Goal: Complete application form: Complete application form

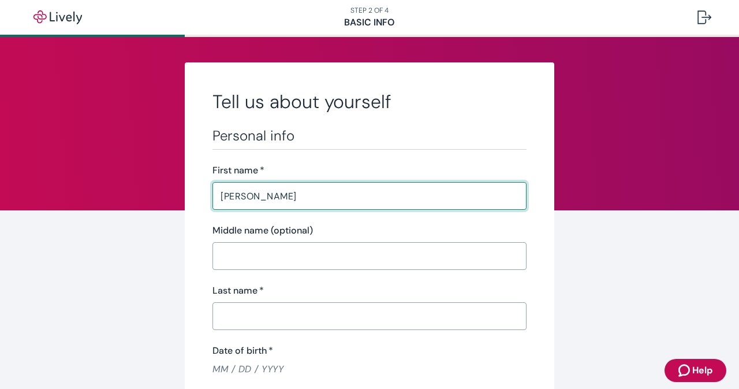
type input "[PERSON_NAME]"
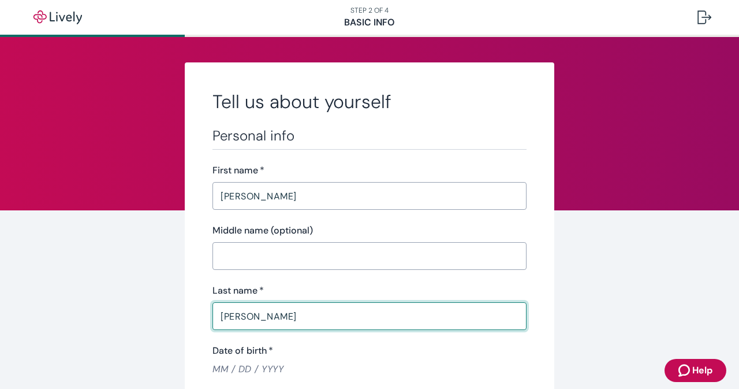
type input "[PERSON_NAME]"
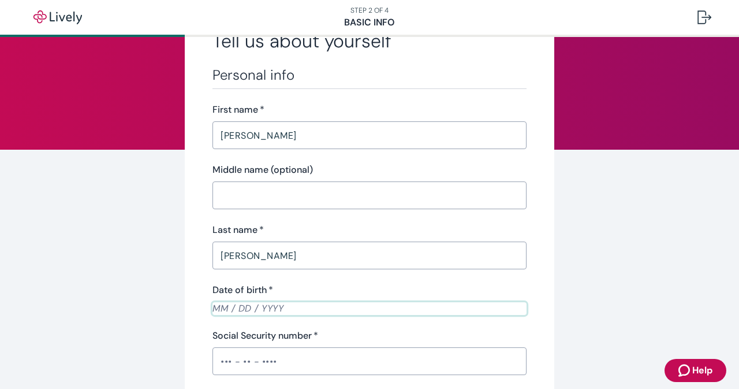
scroll to position [115, 0]
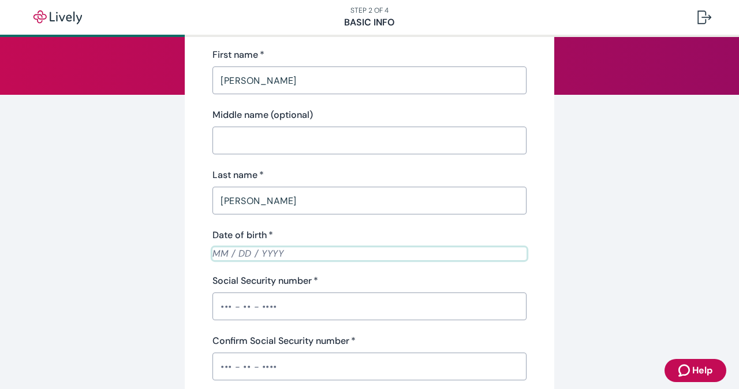
click at [213, 254] on input "Date of birth   *" at bounding box center [370, 253] width 314 height 13
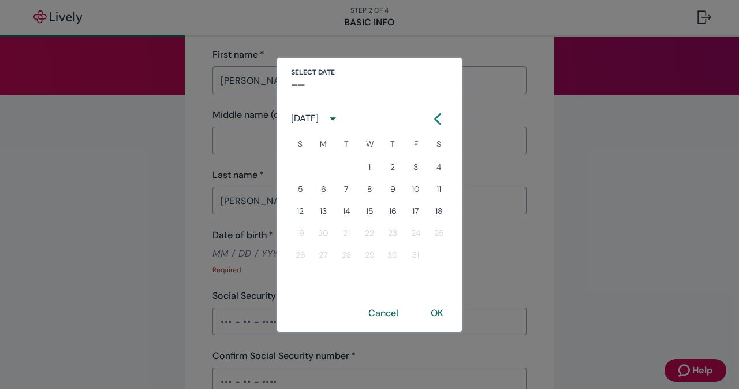
click at [213, 265] on div "Select date –– [DATE] S M T W T F S 1 2 3 4 5 6 7 8 9 10 11 12 13 14 15 16 17 1…" at bounding box center [369, 194] width 739 height 389
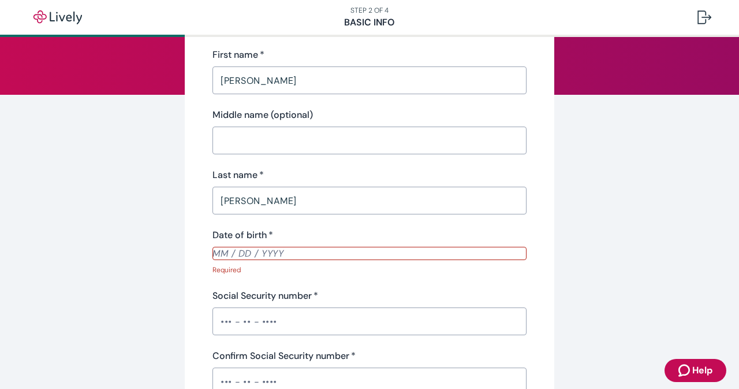
click at [213, 247] on input "Date of birth   *" at bounding box center [370, 253] width 314 height 13
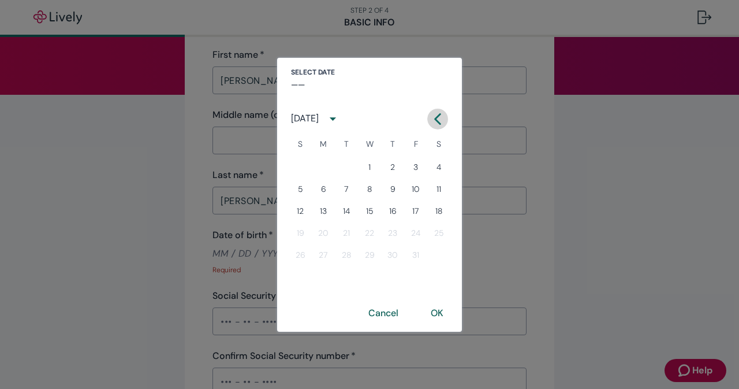
click at [437, 120] on icon "Calendar left arrow" at bounding box center [438, 119] width 12 height 12
click at [437, 120] on button "Next month" at bounding box center [444, 119] width 21 height 21
click at [437, 120] on icon "Calendar left arrow" at bounding box center [438, 119] width 12 height 12
click at [437, 120] on button "Next month" at bounding box center [444, 119] width 21 height 21
click at [437, 120] on icon "Calendar left arrow" at bounding box center [438, 119] width 12 height 12
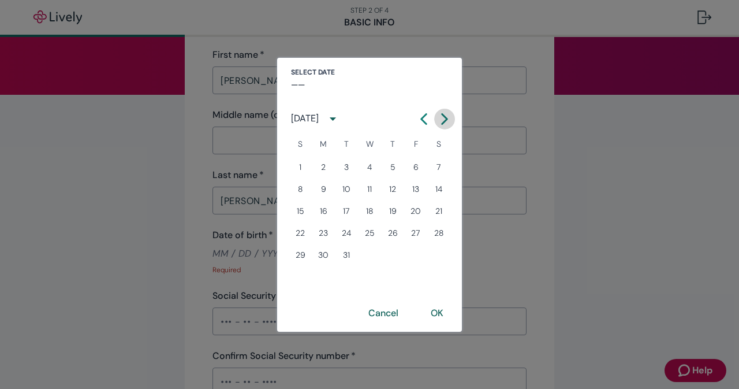
click at [437, 120] on button "Next month" at bounding box center [444, 119] width 21 height 21
click at [437, 120] on icon "Calendar left arrow" at bounding box center [438, 119] width 12 height 12
click at [383, 310] on button "Cancel" at bounding box center [384, 313] width 58 height 28
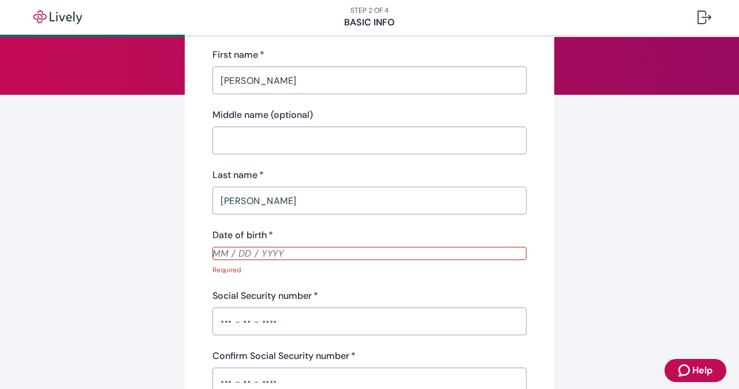
click at [214, 254] on input "Date of birth   *" at bounding box center [370, 253] width 314 height 13
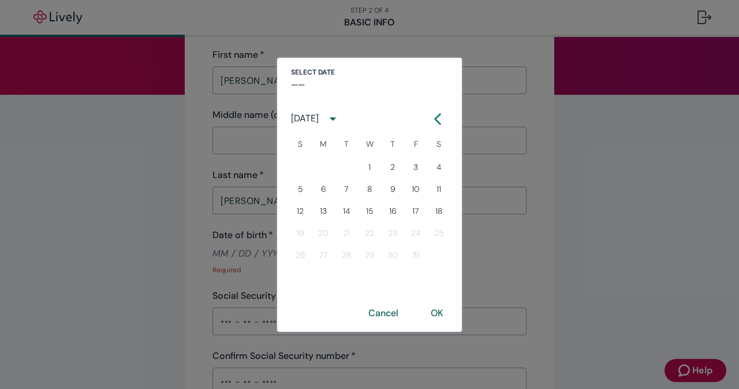
click at [627, 73] on div "Select date –– [DATE] S M T W T F S 1 2 3 4 5 6 7 8 9 10 11 12 13 14 15 16 17 1…" at bounding box center [369, 194] width 739 height 389
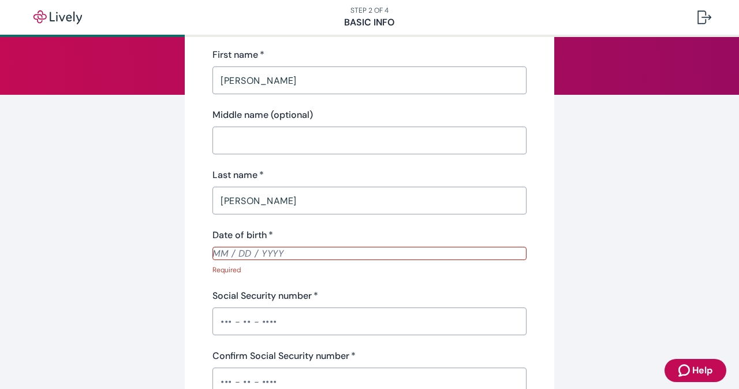
click at [213, 254] on input "Date of birth   *" at bounding box center [370, 253] width 314 height 13
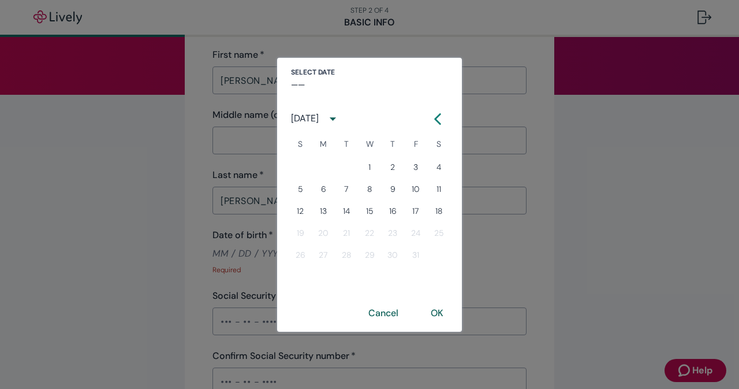
type input "MM / DD / YYYY"
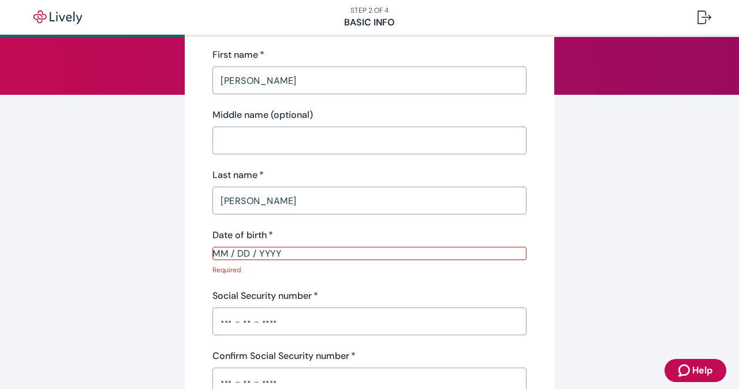
click at [222, 251] on input "MM / DD / YYYY" at bounding box center [370, 253] width 314 height 13
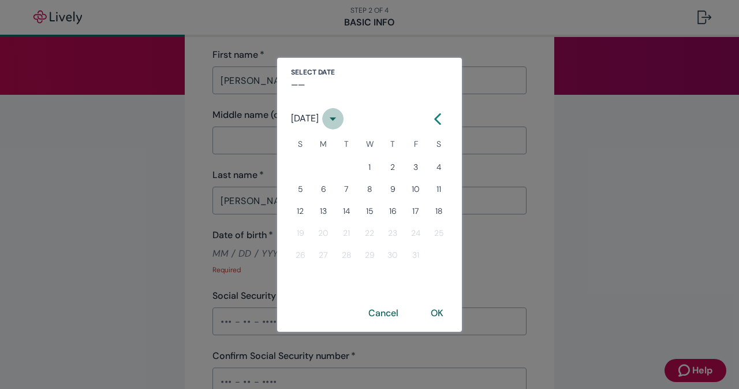
click at [341, 120] on icon "calendar view is open, switch to year view" at bounding box center [333, 119] width 16 height 16
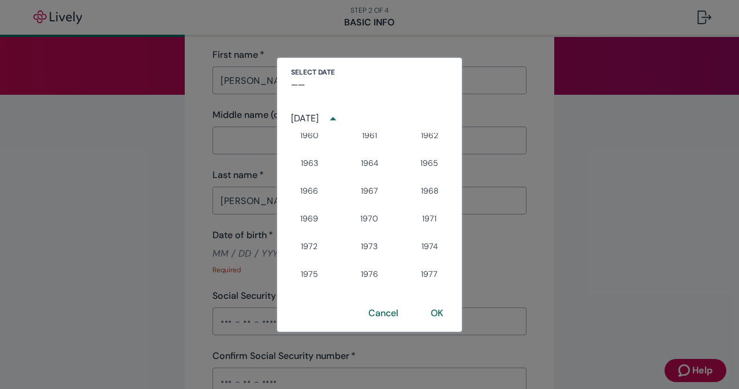
scroll to position [520, 0]
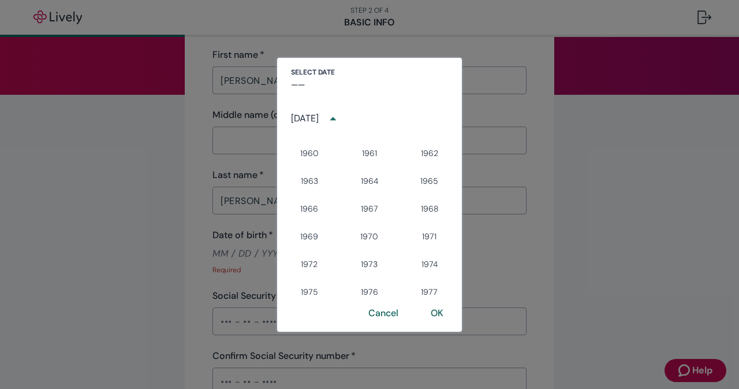
click at [306, 120] on div "[DATE]" at bounding box center [305, 118] width 28 height 14
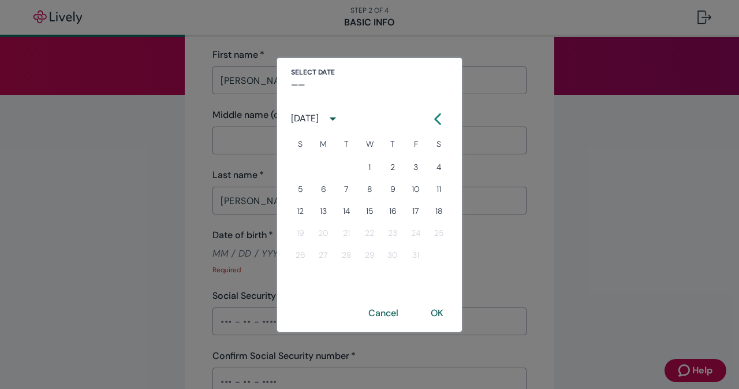
click at [306, 120] on div "[DATE]" at bounding box center [305, 118] width 28 height 14
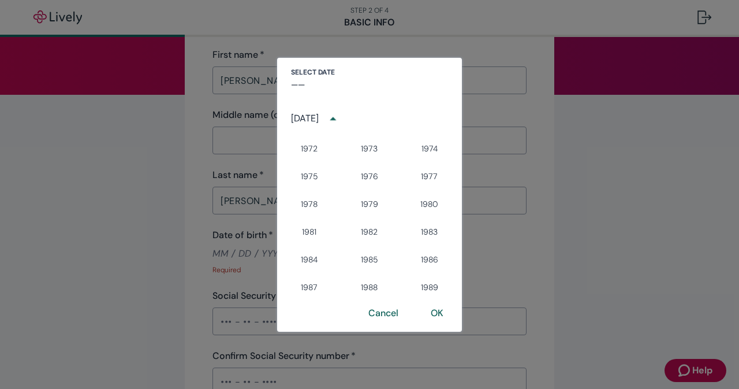
scroll to position [577, 0]
click at [366, 176] on button "1970" at bounding box center [370, 179] width 42 height 21
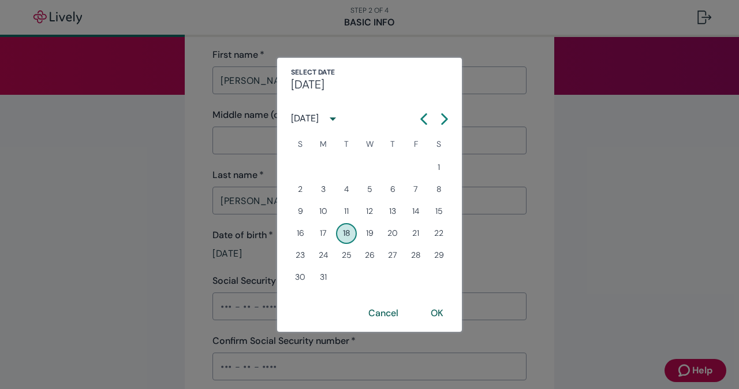
click at [306, 119] on div "[DATE]" at bounding box center [305, 118] width 28 height 14
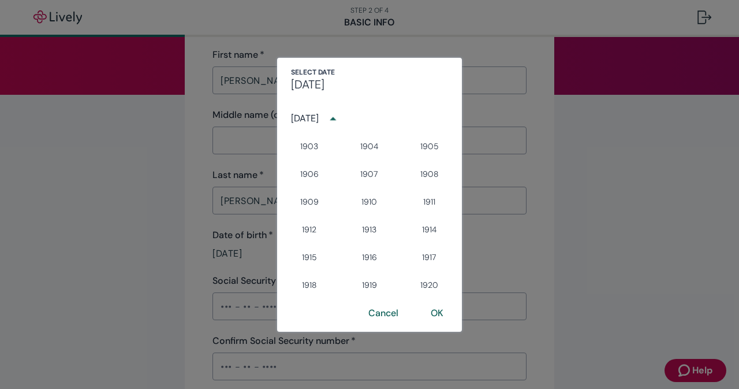
scroll to position [543, 0]
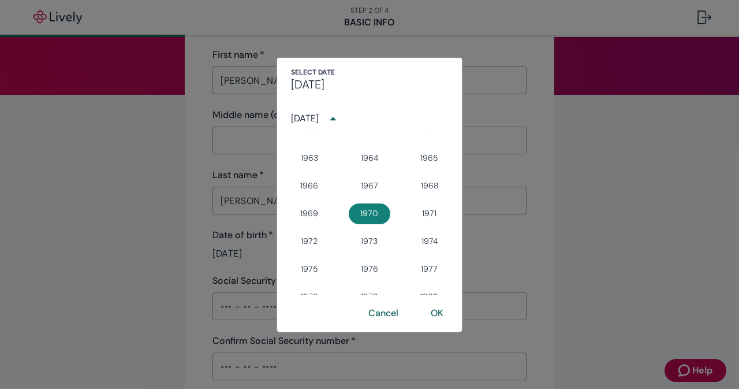
click at [306, 119] on div "[DATE]" at bounding box center [305, 118] width 28 height 14
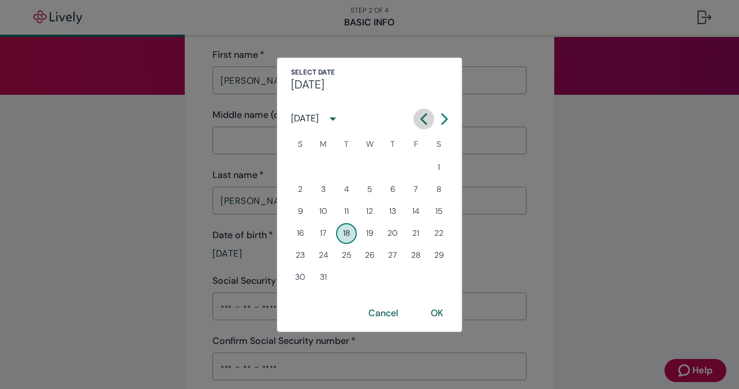
click at [424, 117] on icon "Calendar left arrow" at bounding box center [424, 119] width 12 height 12
click at [322, 236] on button "20" at bounding box center [323, 233] width 21 height 21
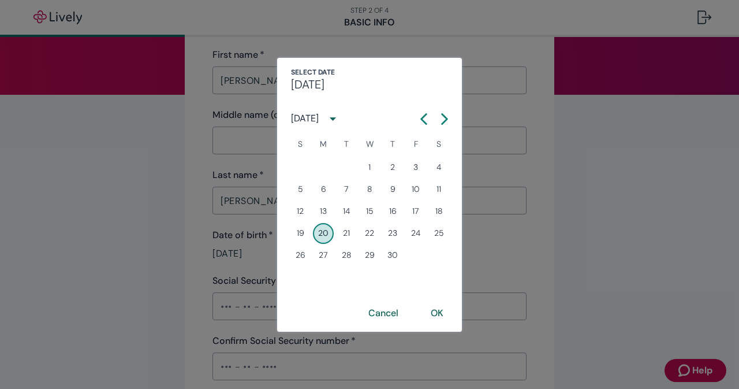
type input "[DATE]"
click at [438, 313] on button "OK" at bounding box center [437, 313] width 40 height 28
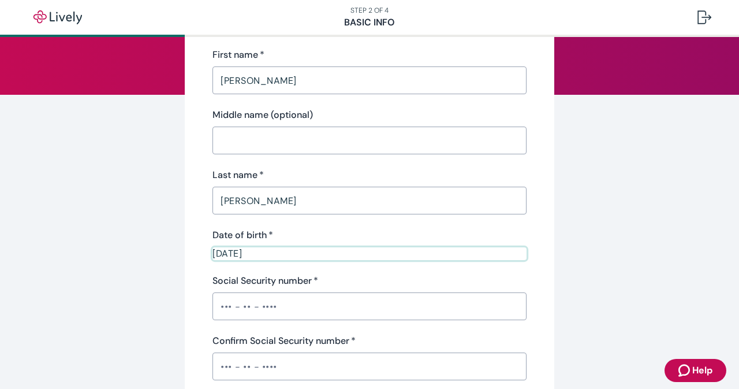
drag, startPoint x: 213, startPoint y: 304, endPoint x: 232, endPoint y: 309, distance: 19.6
click at [213, 304] on input "Social Security number   *" at bounding box center [370, 306] width 314 height 23
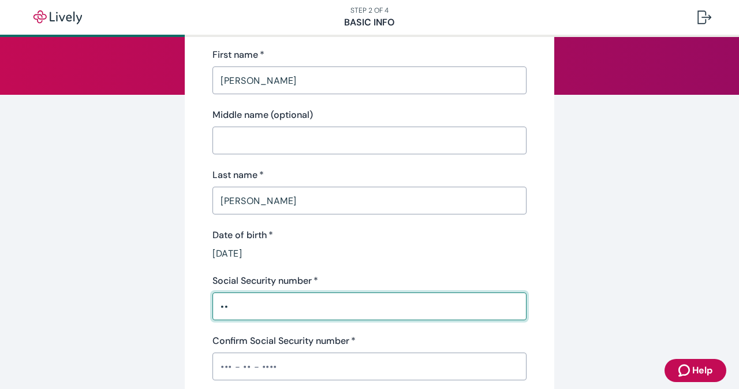
type input "•"
type input "•••-••-7333"
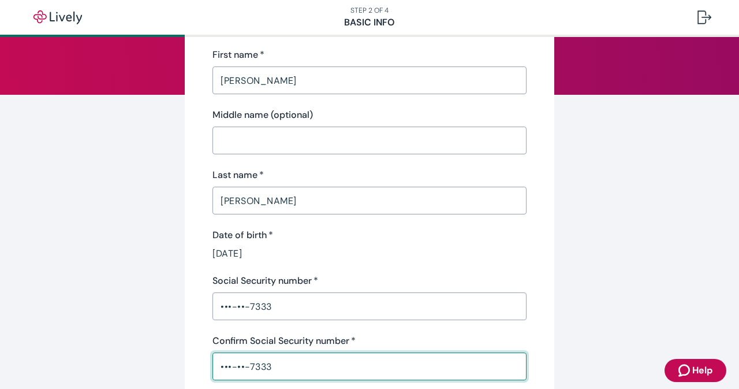
type input "•••-••-7333"
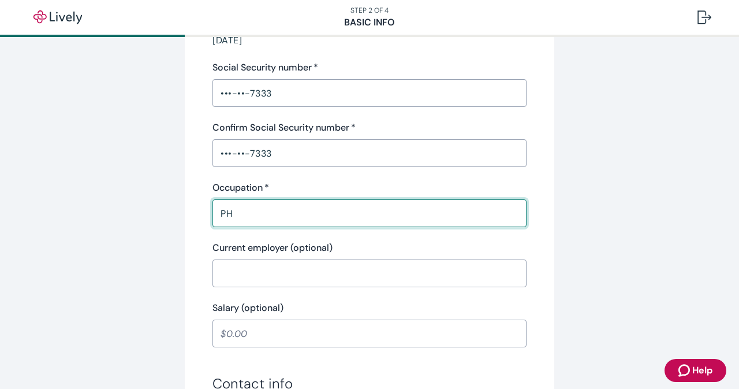
type input "P"
type input "PHARMACY TECH"
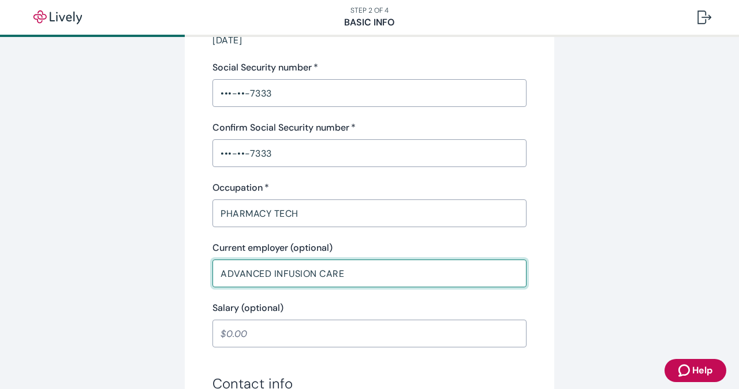
type input "ADVANCED INFUSION CARE"
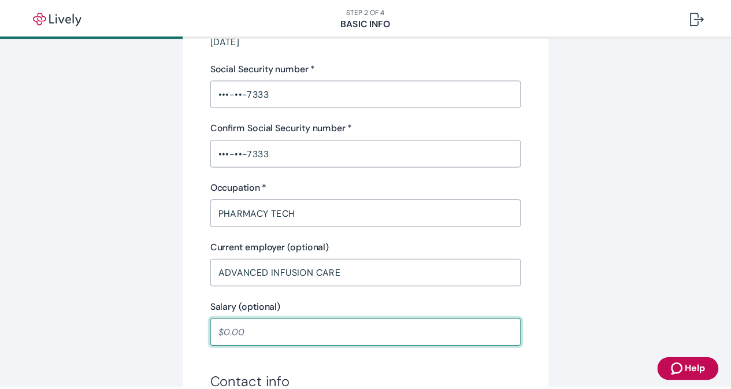
scroll to position [559, 0]
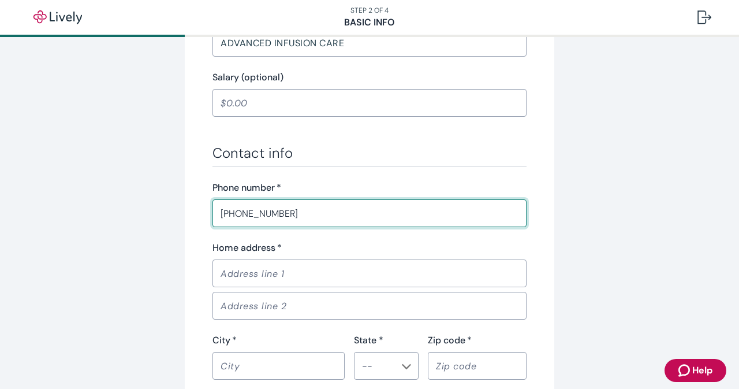
type input "[PHONE_NUMBER]"
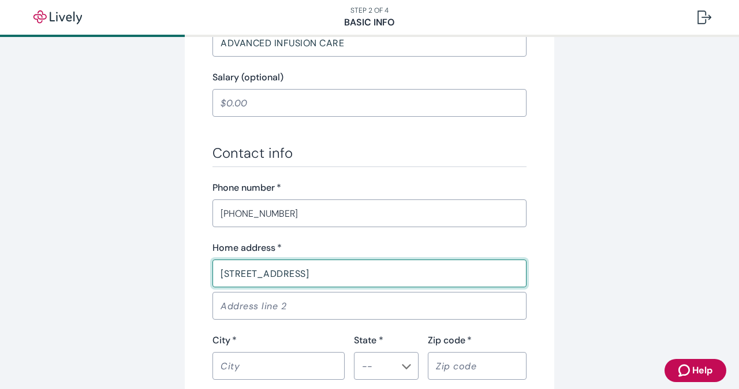
type input "[STREET_ADDRESS]"
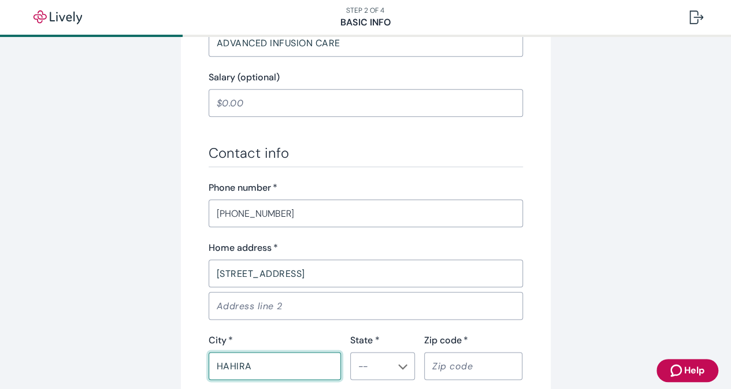
type input "HAHIRA"
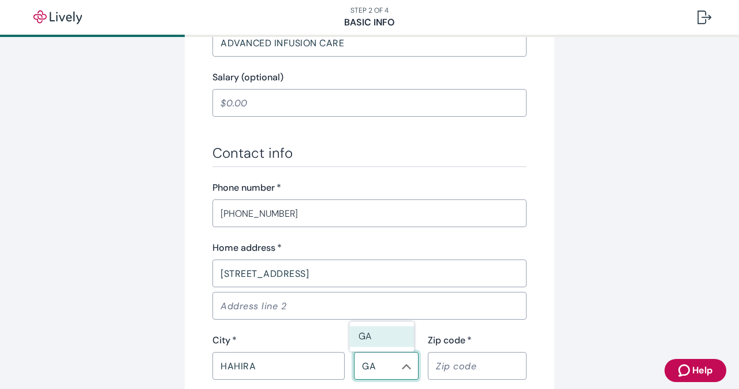
type input "GA"
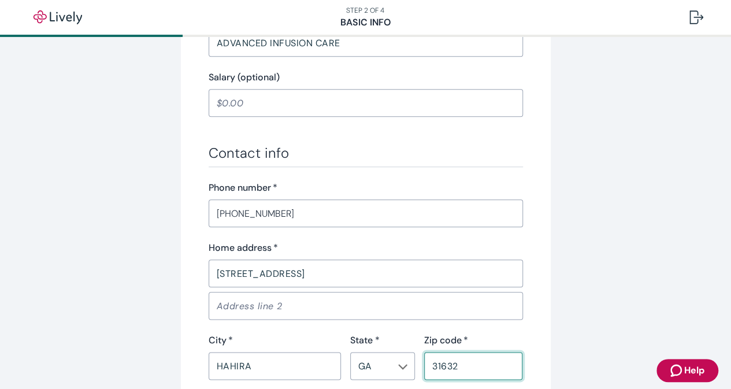
type input "31632"
type button "true"
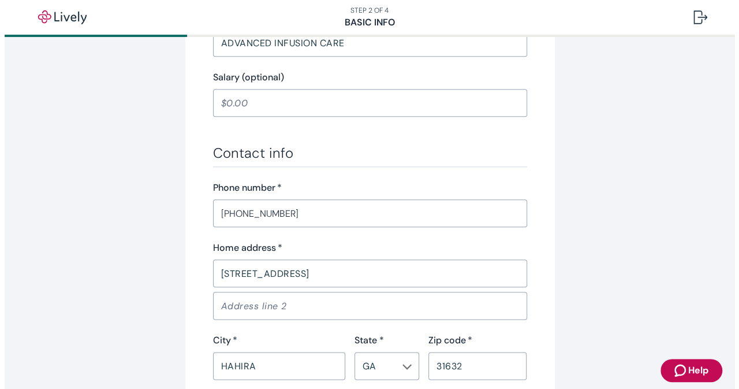
scroll to position [772, 0]
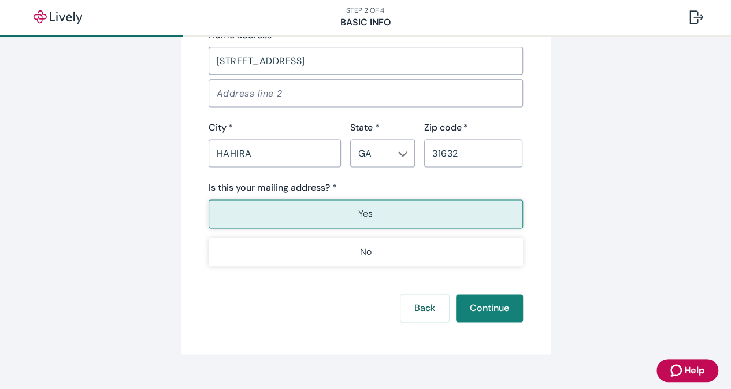
click at [362, 207] on p "Yes" at bounding box center [365, 214] width 14 height 14
click at [485, 305] on button "Continue" at bounding box center [489, 308] width 67 height 28
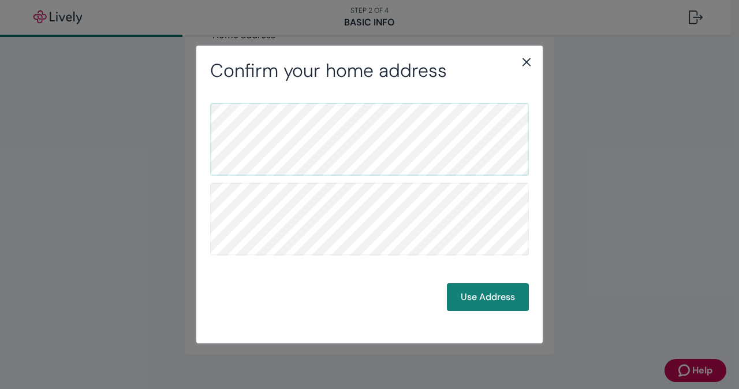
click at [482, 299] on button "Use Address" at bounding box center [488, 297] width 82 height 28
click at [490, 297] on button "Use Address" at bounding box center [488, 297] width 82 height 28
drag, startPoint x: 342, startPoint y: 176, endPoint x: 300, endPoint y: 102, distance: 85.1
click at [300, 102] on div "Back Use Address" at bounding box center [369, 205] width 346 height 247
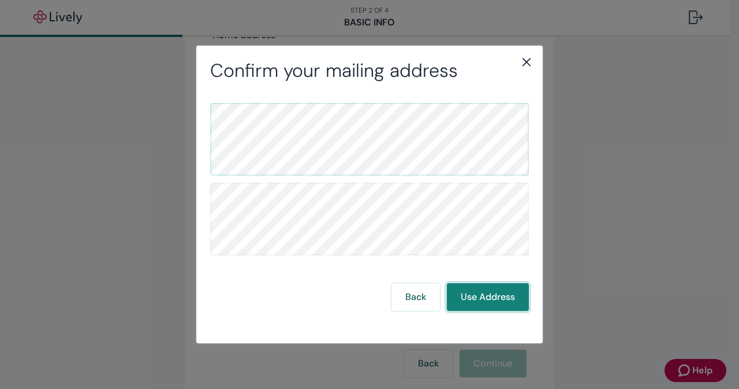
click at [483, 297] on button "Use Address" at bounding box center [488, 297] width 82 height 28
click at [498, 299] on button "Use Address" at bounding box center [488, 297] width 82 height 28
click at [527, 61] on icon "close" at bounding box center [527, 62] width 8 height 8
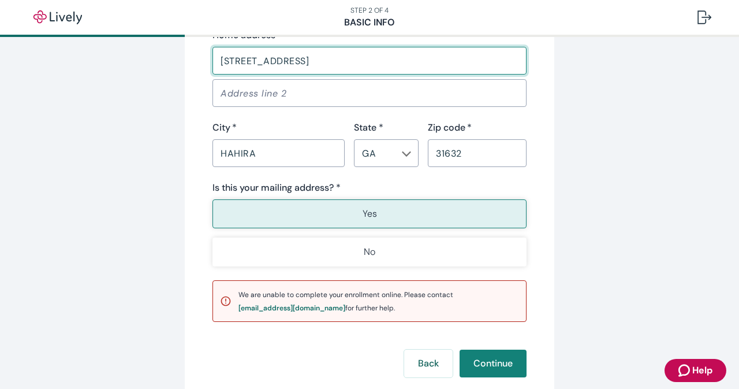
click at [319, 60] on input "[STREET_ADDRESS]" at bounding box center [370, 60] width 314 height 23
type input "[STREET_ADDRESS]"
click at [411, 212] on button "Yes" at bounding box center [370, 213] width 314 height 29
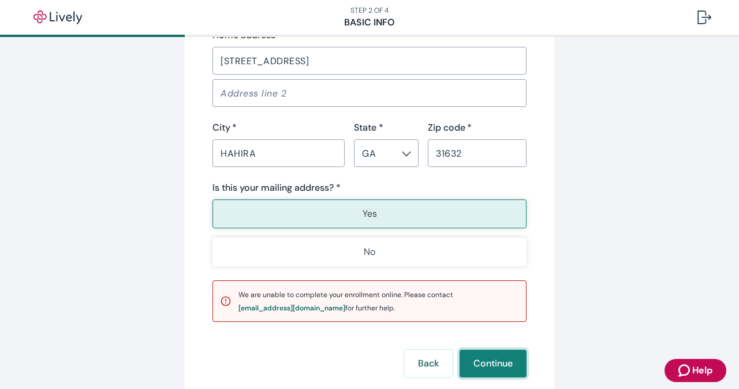
click at [490, 363] on button "Continue" at bounding box center [493, 363] width 67 height 28
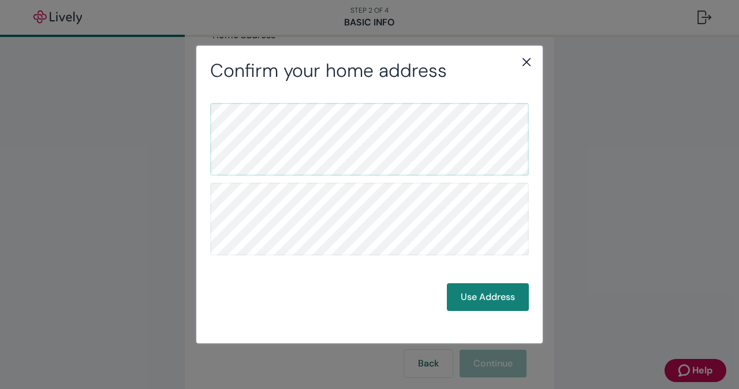
click at [485, 300] on button "Use Address" at bounding box center [488, 297] width 82 height 28
click at [478, 289] on button "Use Address" at bounding box center [488, 297] width 82 height 28
click at [527, 61] on icon "close" at bounding box center [527, 62] width 14 height 14
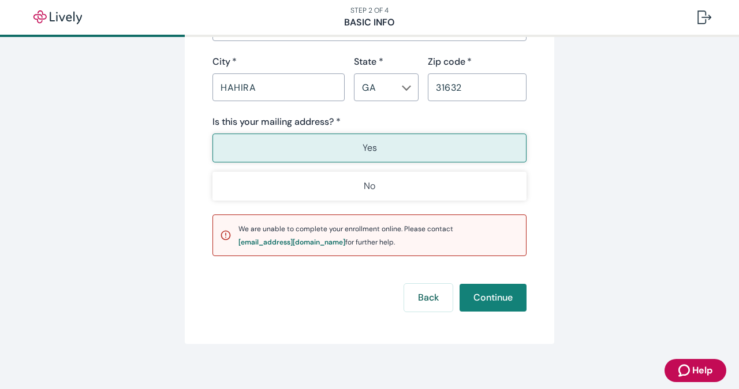
scroll to position [845, 0]
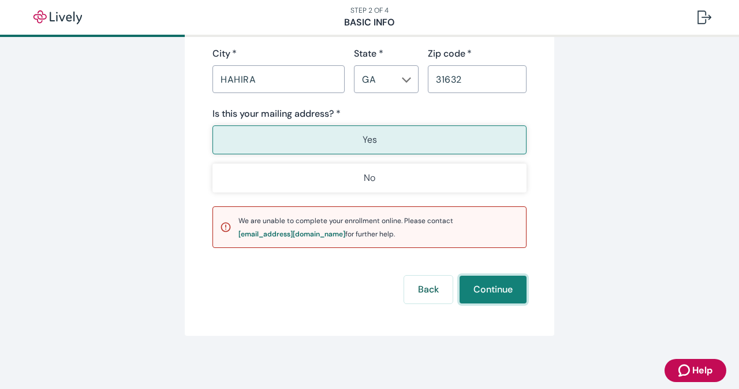
click at [487, 284] on button "Continue" at bounding box center [493, 289] width 67 height 28
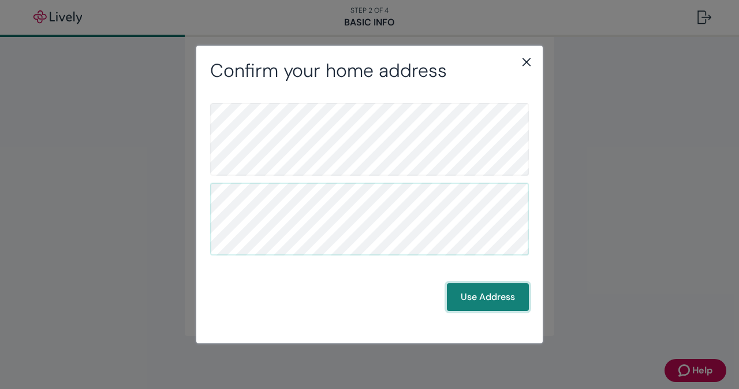
drag, startPoint x: 497, startPoint y: 292, endPoint x: 494, endPoint y: 341, distance: 48.6
click at [497, 292] on button "Use Address" at bounding box center [488, 297] width 82 height 28
click at [490, 300] on button "Use Address" at bounding box center [488, 297] width 82 height 28
click at [498, 297] on button "Use Address" at bounding box center [488, 297] width 82 height 28
drag, startPoint x: 530, startPoint y: 58, endPoint x: 527, endPoint y: 112, distance: 53.8
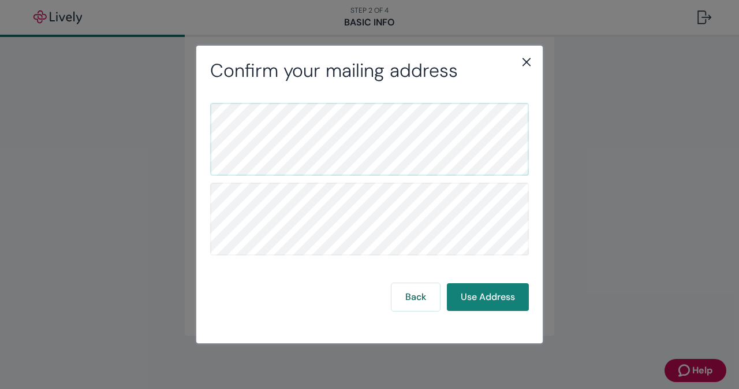
click at [529, 59] on icon "close" at bounding box center [527, 62] width 8 height 8
